Goal: Task Accomplishment & Management: Use online tool/utility

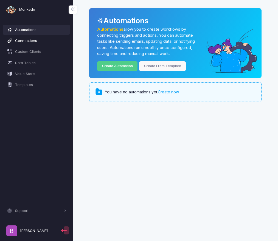
click at [31, 41] on span "Connections" at bounding box center [40, 40] width 51 height 5
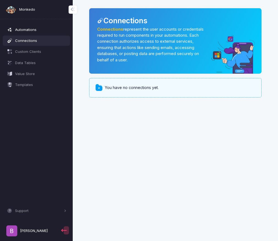
click at [29, 29] on span "Automations" at bounding box center [40, 29] width 51 height 5
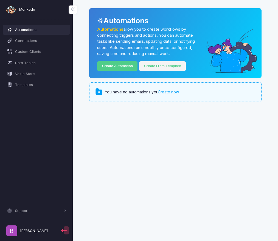
click at [158, 66] on link "Create From Template" at bounding box center [162, 66] width 47 height 10
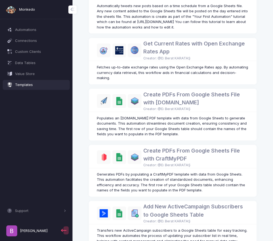
scroll to position [373, 0]
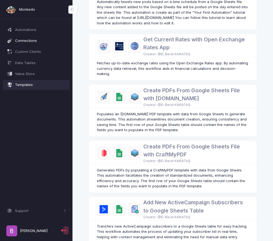
drag, startPoint x: 31, startPoint y: 39, endPoint x: 39, endPoint y: 39, distance: 8.2
click at [31, 39] on span "Connections" at bounding box center [40, 40] width 51 height 5
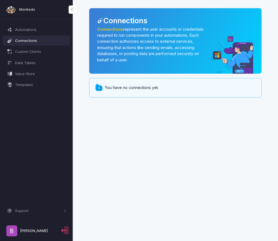
click at [115, 30] on link "Connections" at bounding box center [110, 29] width 26 height 5
click at [25, 32] on span "Automations" at bounding box center [40, 29] width 51 height 5
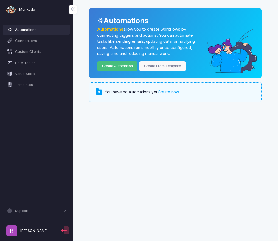
click at [125, 66] on link "Create Automation" at bounding box center [117, 66] width 40 height 10
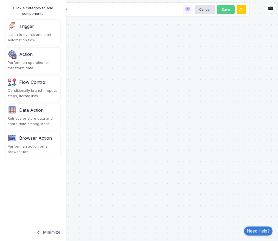
click at [24, 30] on div "Trigger" at bounding box center [33, 26] width 50 height 9
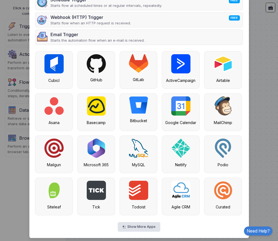
scroll to position [71, 0]
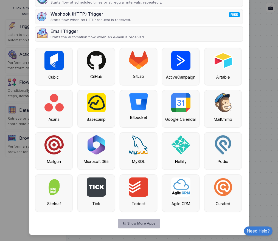
click at [136, 223] on button "Show More Apps" at bounding box center [139, 224] width 42 height 10
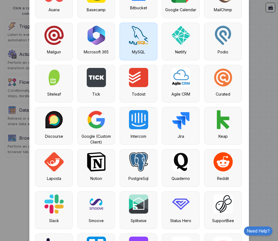
scroll to position [236, 0]
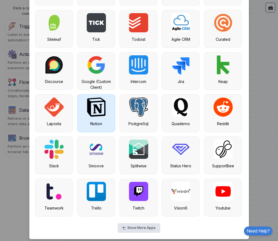
click at [100, 108] on img at bounding box center [96, 107] width 19 height 19
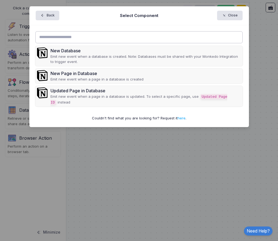
scroll to position [0, 0]
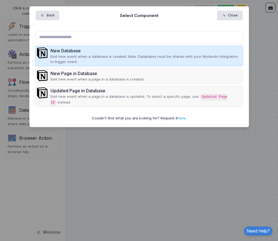
click at [69, 56] on p "Emit new event when a database is created. Note: Databases must be shared with …" at bounding box center [145, 59] width 190 height 11
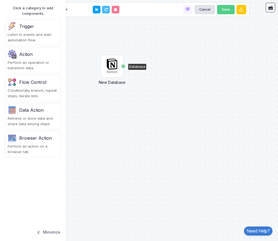
click at [112, 66] on img at bounding box center [111, 64] width 11 height 11
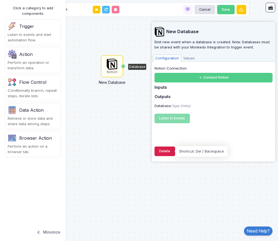
click at [169, 150] on button "Delete" at bounding box center [164, 152] width 21 height 10
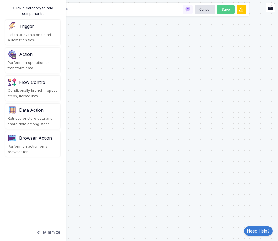
click at [28, 34] on div "Listen to events and start automation flow." at bounding box center [33, 37] width 50 height 11
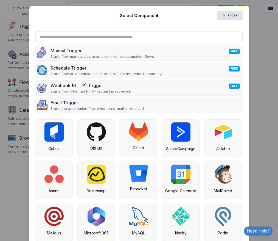
click at [92, 36] on input "text" at bounding box center [138, 37] width 207 height 12
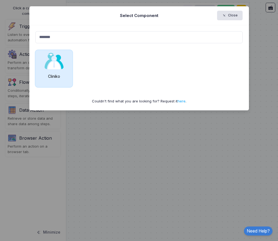
type input "*******"
click at [59, 66] on img at bounding box center [53, 61] width 19 height 16
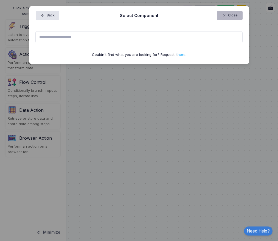
click at [226, 16] on span "button" at bounding box center [226, 15] width 0 height 5
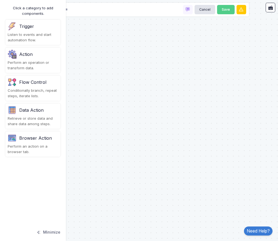
click at [28, 38] on div "Listen to events and start automation flow." at bounding box center [33, 37] width 50 height 11
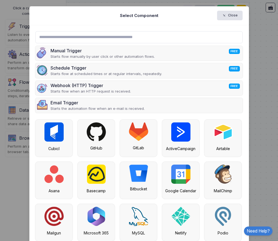
click at [71, 37] on input "text" at bounding box center [138, 37] width 207 height 12
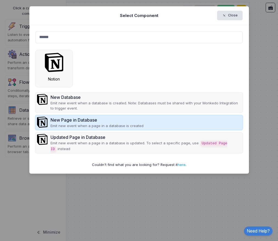
type input "******"
click at [71, 118] on div "New Page in Database" at bounding box center [96, 120] width 93 height 7
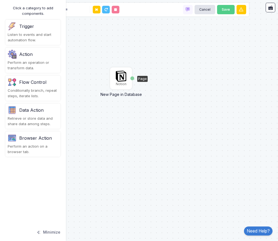
click at [121, 78] on img at bounding box center [120, 76] width 11 height 11
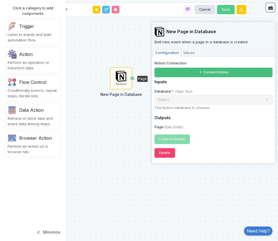
click at [159, 70] on button "Connect Notion" at bounding box center [213, 73] width 118 height 10
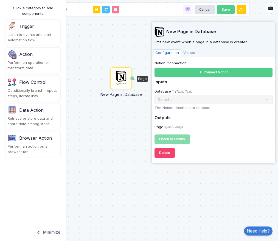
click at [202, 171] on div "Notion New Page in Database Page" at bounding box center [139, 120] width 278 height 241
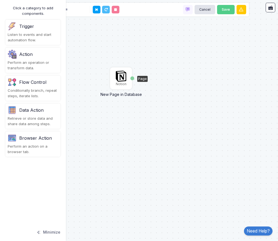
click at [128, 76] on div "Notion" at bounding box center [120, 78] width 21 height 21
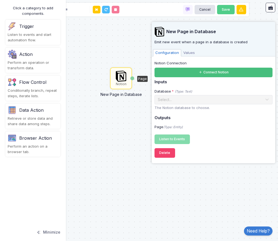
click at [200, 73] on icon at bounding box center [200, 72] width 4 height 4
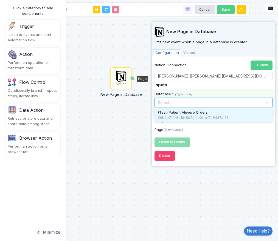
click at [166, 101] on input "text" at bounding box center [207, 102] width 101 height 6
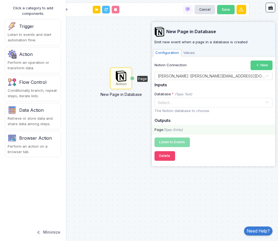
click at [181, 130] on icon "(Type: Entity)" at bounding box center [172, 130] width 19 height 4
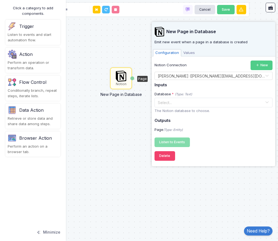
click at [190, 53] on span "Values" at bounding box center [189, 52] width 16 height 7
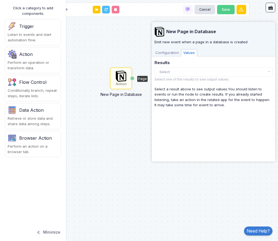
click at [161, 53] on span "Configuration" at bounding box center [167, 52] width 28 height 7
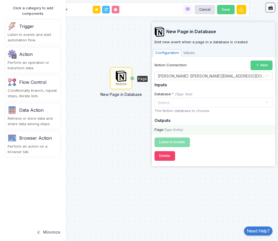
click at [170, 129] on icon "(Type: Entity)" at bounding box center [172, 130] width 19 height 4
click at [171, 130] on icon "(Type: Entity)" at bounding box center [172, 130] width 19 height 4
click at [160, 129] on div "Page (Type: Entity)" at bounding box center [212, 129] width 123 height 5
click at [174, 129] on icon "(Type: Entity)" at bounding box center [172, 130] width 19 height 4
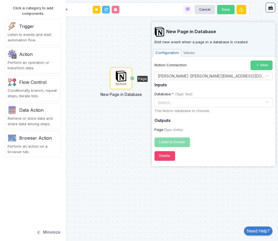
click at [124, 98] on div "Notion New Page in Database Page" at bounding box center [139, 120] width 278 height 241
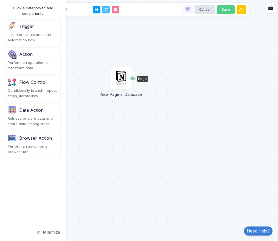
click at [132, 78] on div "Page" at bounding box center [132, 78] width 4 height 4
drag, startPoint x: 132, startPoint y: 78, endPoint x: 150, endPoint y: 78, distance: 18.1
click at [26, 56] on div "Action" at bounding box center [25, 54] width 13 height 7
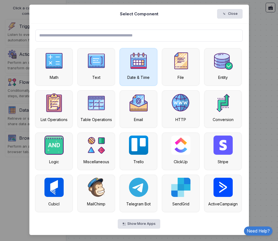
scroll to position [2, 0]
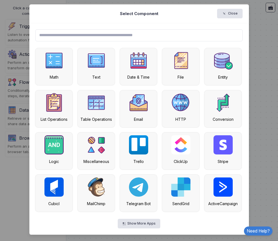
click at [256, 31] on ngb-modal-window "Select Component Close Math Text Date & Time File Entity List Operations Table …" at bounding box center [139, 120] width 278 height 241
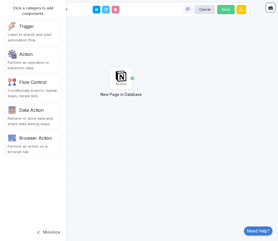
click at [24, 54] on div "Action" at bounding box center [25, 54] width 13 height 7
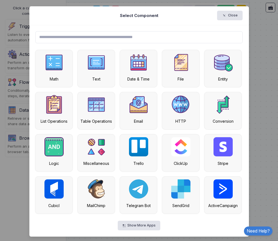
click at [71, 38] on input "text" at bounding box center [138, 37] width 207 height 12
type input "*******"
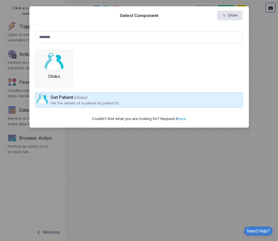
click at [61, 97] on div "Get Patient (Cliniko)" at bounding box center [84, 97] width 69 height 7
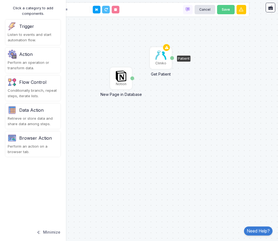
click at [161, 58] on img at bounding box center [160, 54] width 11 height 9
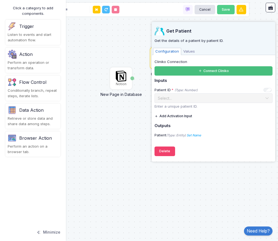
click at [180, 71] on button "Connect Cliniko" at bounding box center [213, 71] width 118 height 10
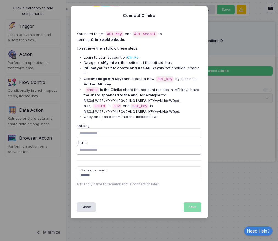
click at [114, 145] on input "shard" at bounding box center [138, 150] width 125 height 10
paste input "***"
type input "***"
click at [92, 128] on input "api_key" at bounding box center [138, 133] width 125 height 10
paste input "**********"
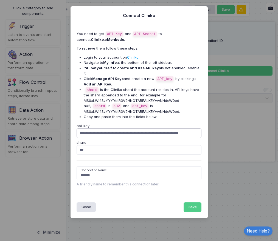
scroll to position [0, 39]
type input "**********"
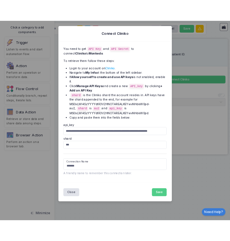
scroll to position [0, 0]
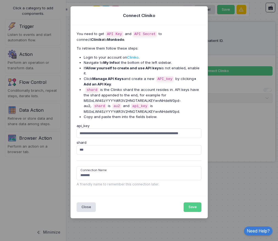
click at [113, 140] on div "shard ***" at bounding box center [139, 147] width 130 height 15
click at [193, 202] on button "Save" at bounding box center [192, 207] width 18 height 10
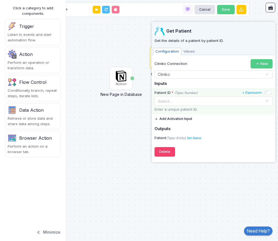
click at [251, 102] on input "text" at bounding box center [207, 101] width 101 height 6
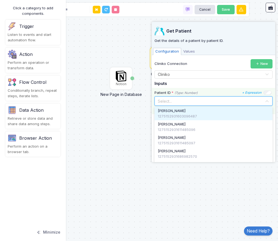
click at [251, 102] on input "text" at bounding box center [207, 101] width 101 height 6
click at [264, 101] on span at bounding box center [266, 101] width 4 height 7
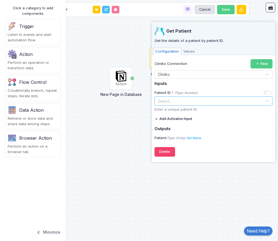
click at [128, 114] on div "Notion New Page in Database Page Cliniko Get Patient Patient" at bounding box center [139, 120] width 278 height 241
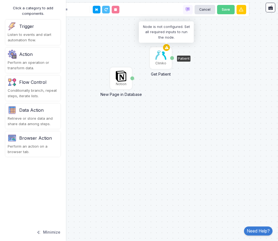
click at [167, 47] on icon at bounding box center [166, 48] width 7 height 8
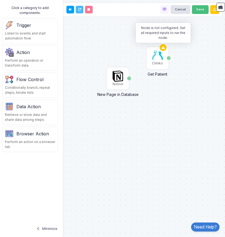
click at [204, 8] on button "Save" at bounding box center [200, 9] width 17 height 9
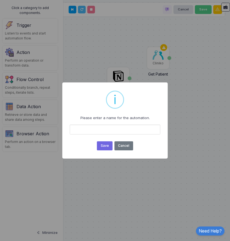
click at [110, 130] on input "text" at bounding box center [115, 130] width 90 height 10
type input "*"
click at [88, 129] on input "**********" at bounding box center [115, 130] width 90 height 10
type input "**********"
click at [109, 146] on button "Save" at bounding box center [104, 145] width 15 height 9
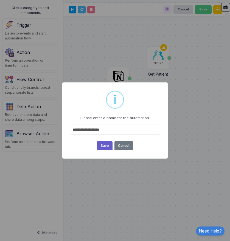
type input "**********"
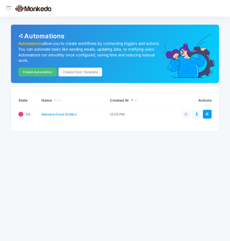
click at [35, 74] on link "Create Automation" at bounding box center [37, 72] width 38 height 9
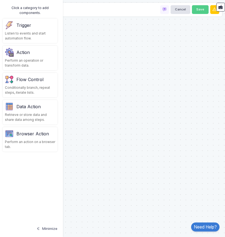
click at [22, 31] on div "Listen to events and start automation flow." at bounding box center [30, 36] width 50 height 10
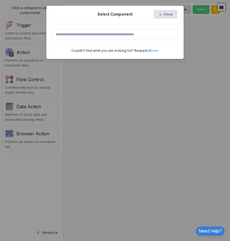
click at [62, 32] on input "text" at bounding box center [114, 34] width 125 height 11
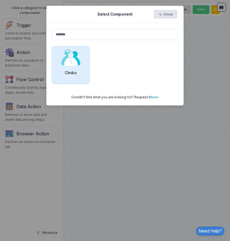
type input "*******"
click at [76, 53] on img at bounding box center [70, 57] width 19 height 16
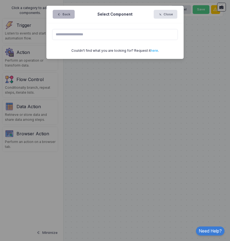
click at [69, 17] on button "Back" at bounding box center [64, 14] width 22 height 9
click at [169, 16] on button "Close" at bounding box center [165, 14] width 24 height 9
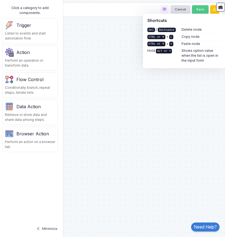
click at [25, 28] on div "Trigger" at bounding box center [23, 25] width 15 height 7
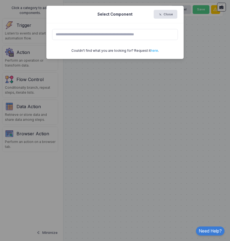
click at [66, 33] on input "text" at bounding box center [114, 34] width 125 height 11
type input "*"
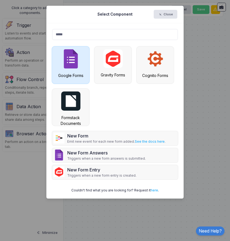
type input "*****"
click at [69, 61] on img at bounding box center [70, 58] width 19 height 19
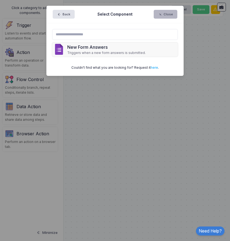
click at [172, 16] on button "Close" at bounding box center [165, 14] width 24 height 9
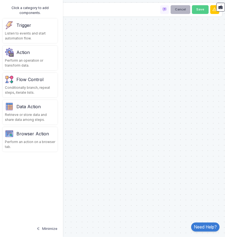
click at [190, 8] on button "Cancel" at bounding box center [181, 9] width 20 height 9
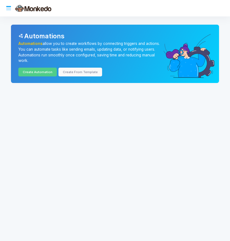
click at [12, 8] on span at bounding box center [12, 8] width 0 height 6
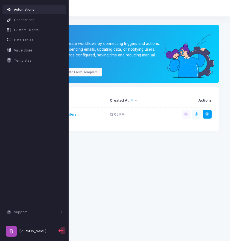
click at [99, 144] on app-root "Monkedo Automations Connections Custom Clients Data Tables Value Store Template…" at bounding box center [115, 120] width 230 height 241
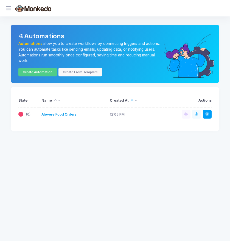
click at [66, 115] on link "Alevere Food Orders" at bounding box center [58, 114] width 35 height 5
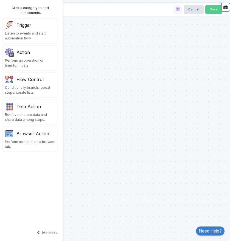
type input "**********"
